Goal: Task Accomplishment & Management: Use online tool/utility

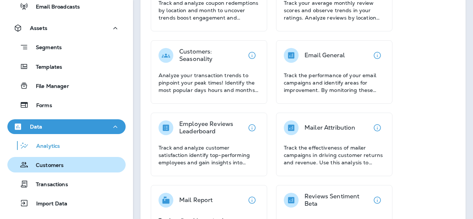
scroll to position [130, 0]
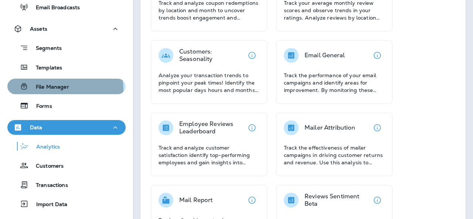
click at [49, 90] on p "File Manager" at bounding box center [48, 87] width 41 height 7
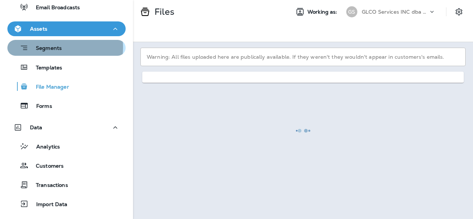
click at [56, 47] on p "Segments" at bounding box center [44, 48] width 33 height 7
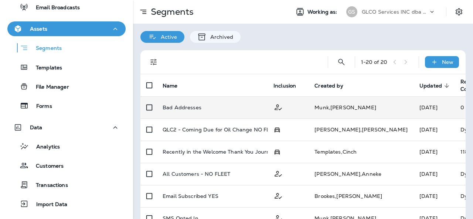
click at [250, 109] on div "Bad Addresses" at bounding box center [212, 108] width 99 height 6
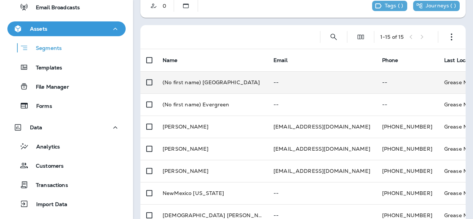
scroll to position [37, 0]
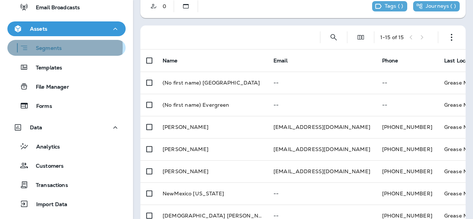
click at [47, 47] on p "Segments" at bounding box center [44, 48] width 33 height 7
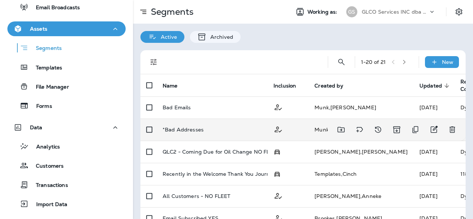
click at [196, 129] on p "*Bad Addresses" at bounding box center [183, 130] width 41 height 6
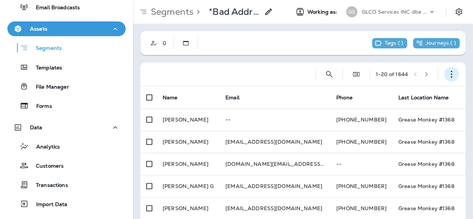
click at [451, 76] on use "button" at bounding box center [451, 74] width 1 height 7
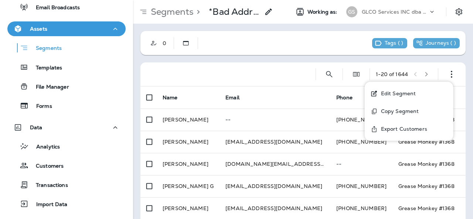
click at [399, 128] on p "Export Customers" at bounding box center [402, 129] width 49 height 6
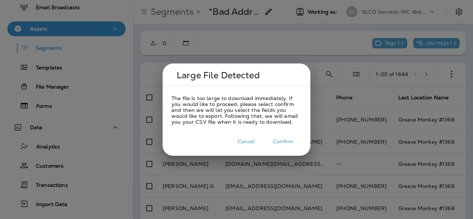
click at [276, 143] on button "Confirm" at bounding box center [283, 141] width 37 height 11
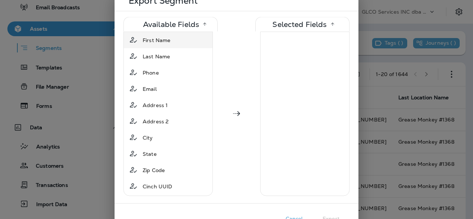
click at [177, 43] on div "First Name" at bounding box center [168, 39] width 86 height 13
click at [171, 45] on div "Last Name" at bounding box center [156, 39] width 33 height 13
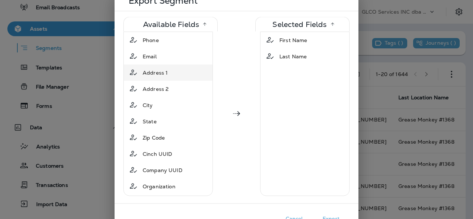
click at [174, 72] on div "Address 1" at bounding box center [168, 72] width 86 height 13
click at [166, 76] on span "Address 2" at bounding box center [156, 72] width 26 height 7
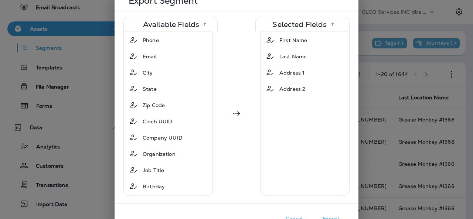
click at [166, 76] on div "City" at bounding box center [168, 72] width 86 height 13
click at [166, 76] on div "State" at bounding box center [168, 72] width 86 height 13
click at [166, 76] on div "Zip Code" at bounding box center [154, 72] width 28 height 13
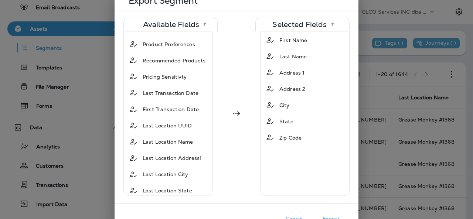
scroll to position [436, 0]
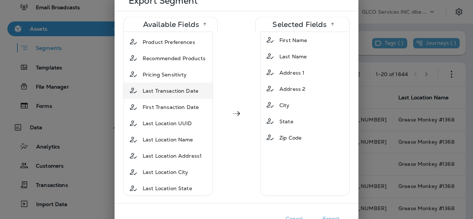
click at [180, 84] on div "Last Transaction Date" at bounding box center [171, 90] width 62 height 13
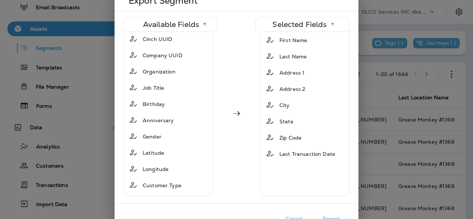
scroll to position [0, 0]
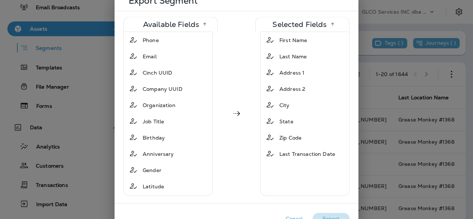
click at [333, 217] on button "Export" at bounding box center [331, 218] width 37 height 11
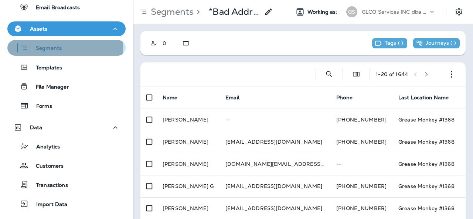
click at [59, 48] on p "Segments" at bounding box center [44, 48] width 33 height 7
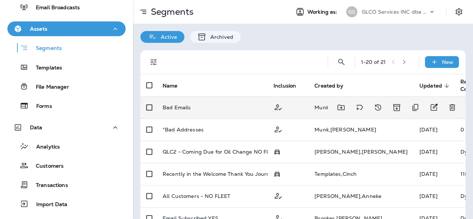
click at [239, 110] on div "Bad Emails" at bounding box center [212, 108] width 99 height 6
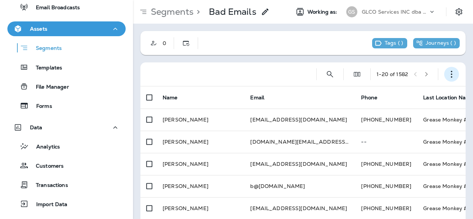
click at [451, 74] on use "button" at bounding box center [451, 74] width 1 height 7
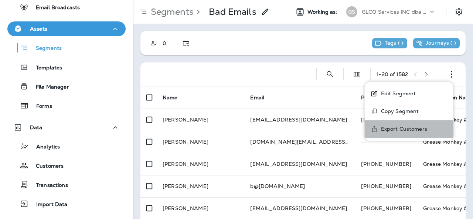
click at [390, 129] on p "Export Customers" at bounding box center [402, 129] width 49 height 6
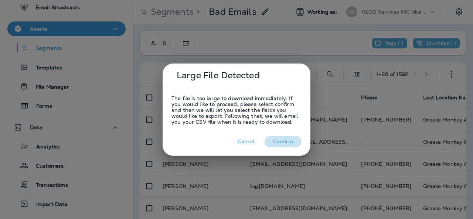
click at [278, 144] on button "Confirm" at bounding box center [283, 141] width 37 height 11
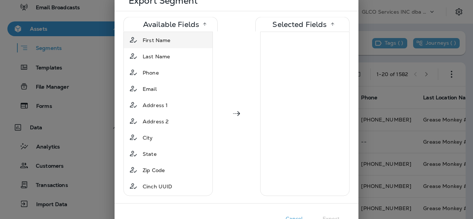
click at [168, 45] on div "First Name" at bounding box center [157, 39] width 34 height 13
click at [165, 43] on div "Last Name" at bounding box center [156, 39] width 33 height 13
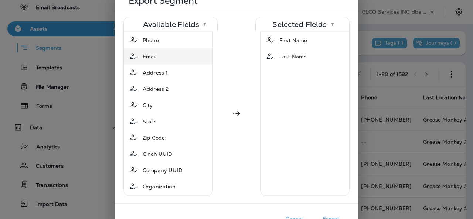
click at [161, 54] on div "Email" at bounding box center [168, 56] width 86 height 13
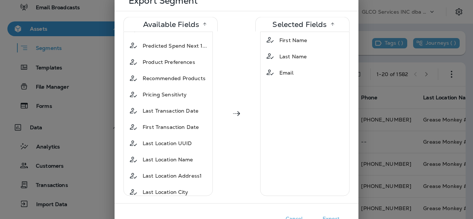
scroll to position [495, 0]
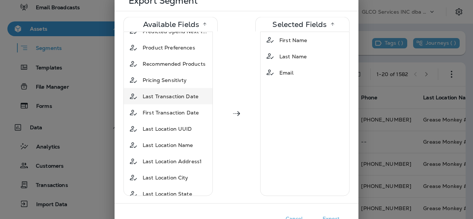
click at [170, 93] on span "Last Transaction Date" at bounding box center [171, 96] width 56 height 7
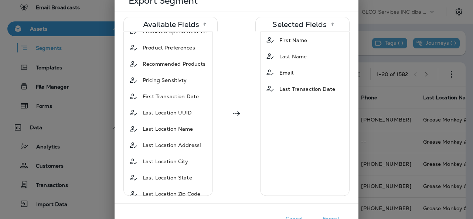
click at [332, 218] on button "Export" at bounding box center [331, 218] width 37 height 11
